Goal: Check status: Check status

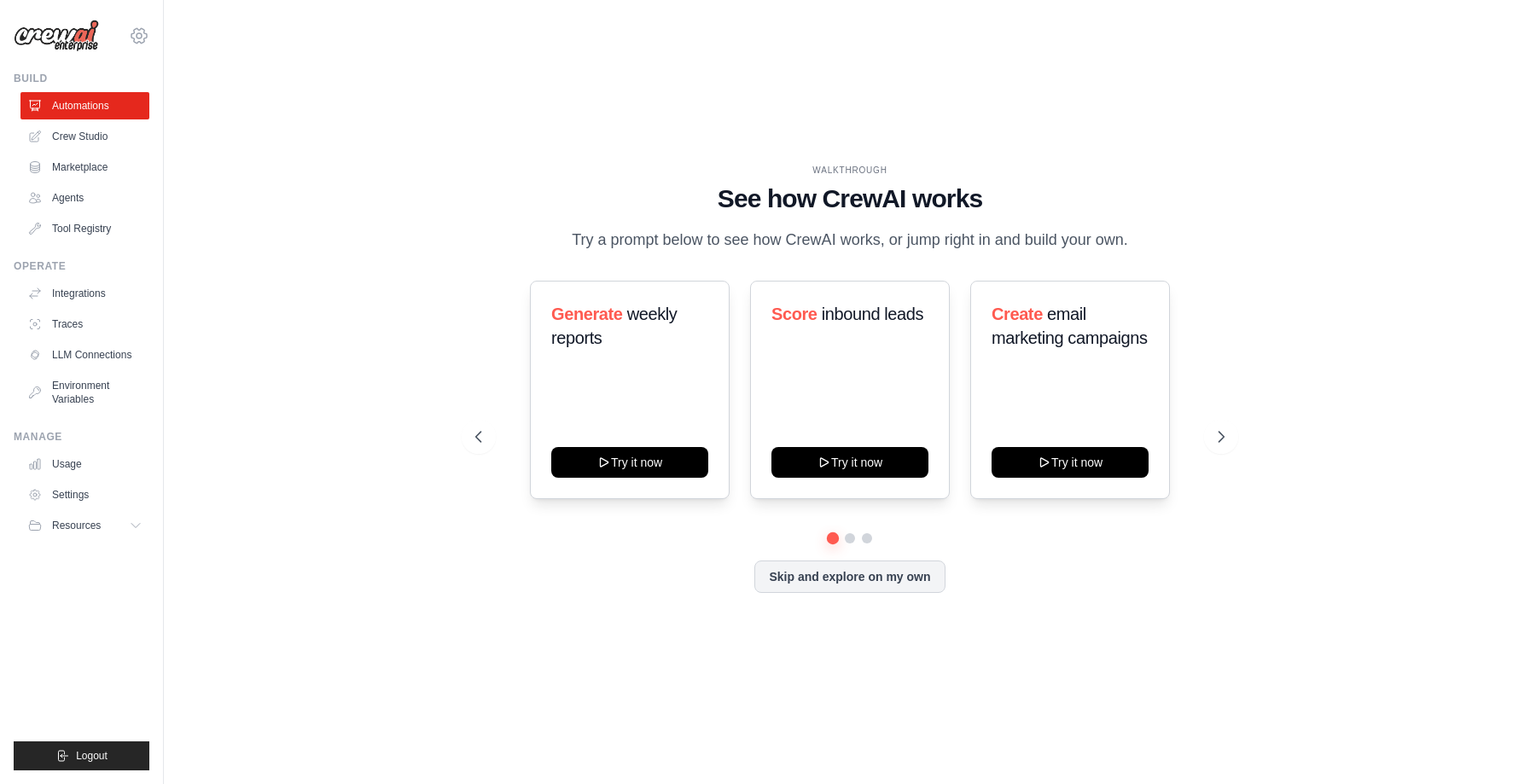
click at [146, 30] on icon at bounding box center [139, 36] width 21 height 21
click at [78, 112] on link "Docusign" at bounding box center [88, 118] width 150 height 31
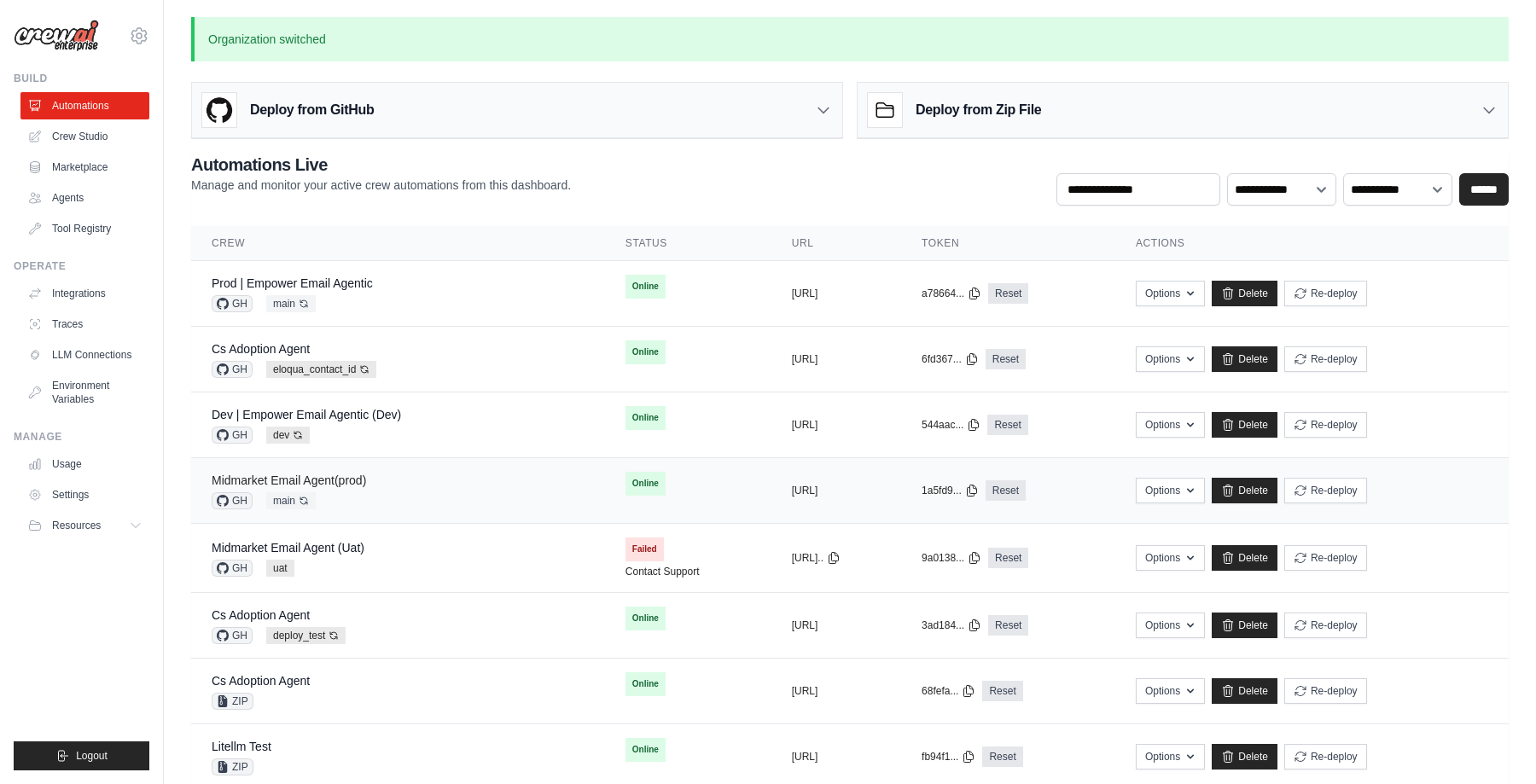
click at [343, 475] on link "Midmarket Email Agent(prod)" at bounding box center [289, 481] width 155 height 14
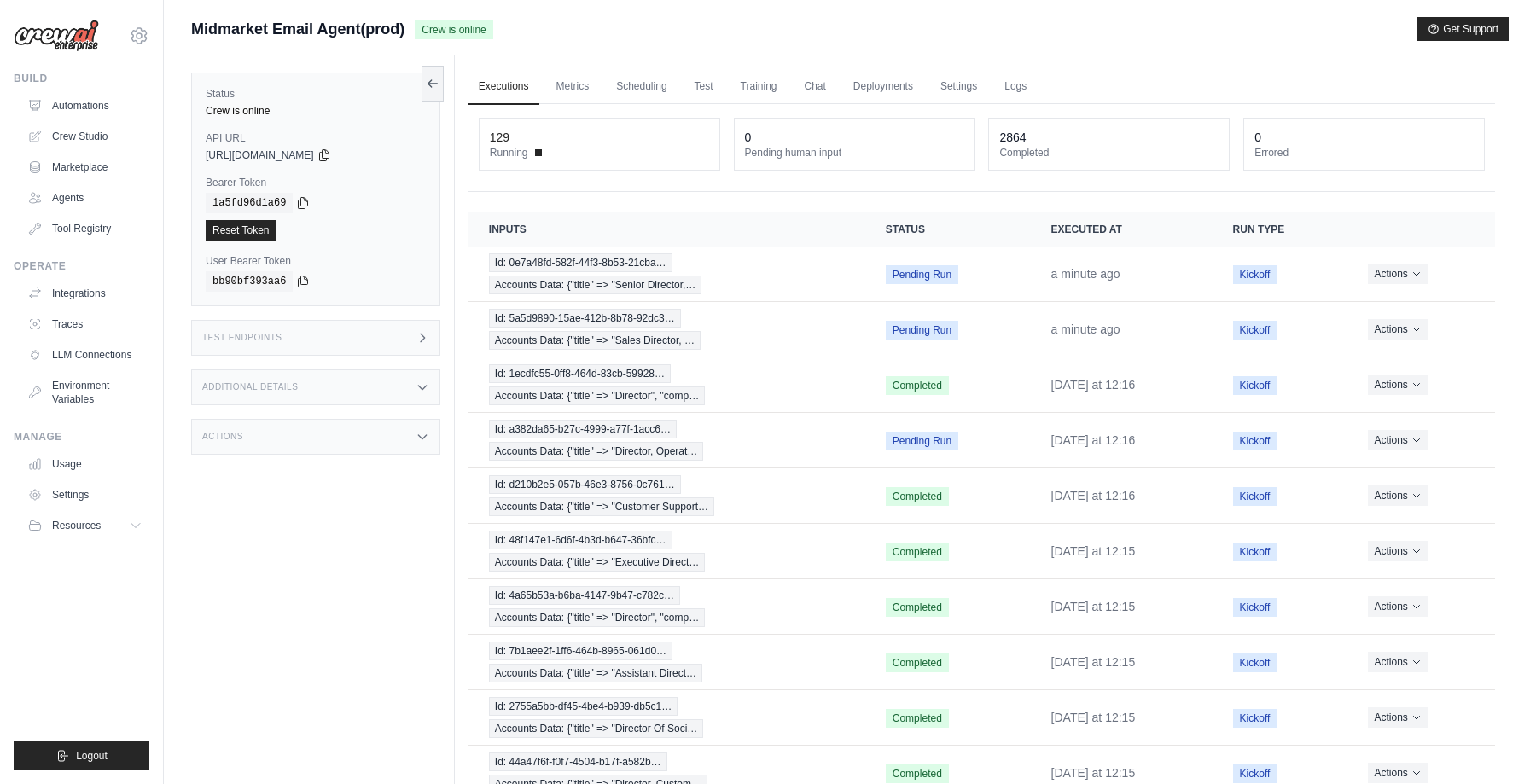
click at [1195, 27] on div "Midmarket Email Agent(prod) Crew is online Get Support" at bounding box center [850, 29] width 1318 height 24
click at [1106, 29] on div "Midmarket Email Agent(prod) Crew is online Get Support" at bounding box center [850, 29] width 1318 height 24
